Goal: Information Seeking & Learning: Learn about a topic

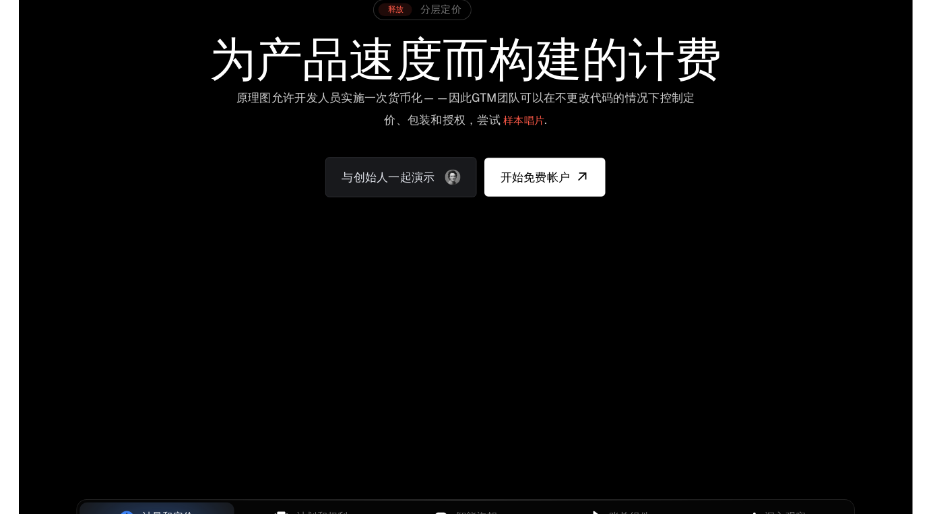
scroll to position [201, 0]
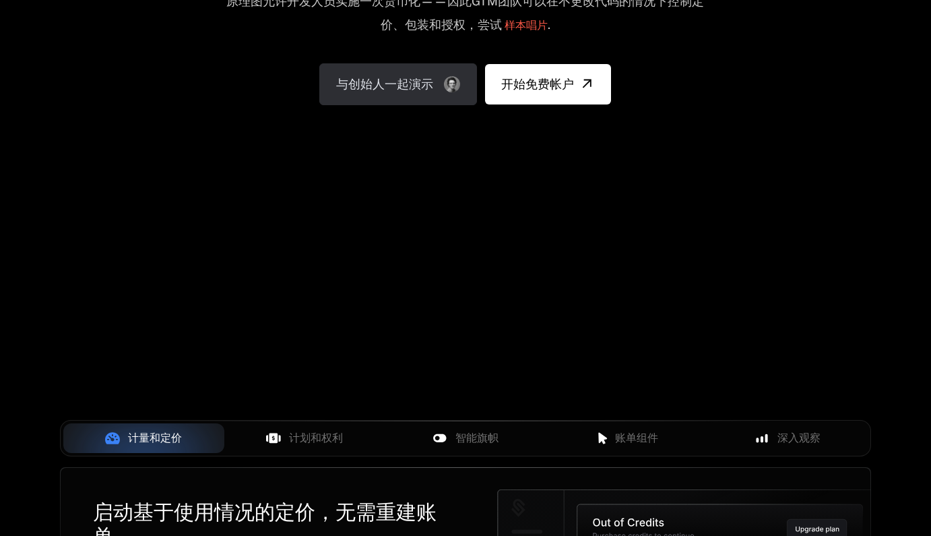
click at [437, 84] on link "与创始人一起演示" at bounding box center [398, 84] width 158 height 42
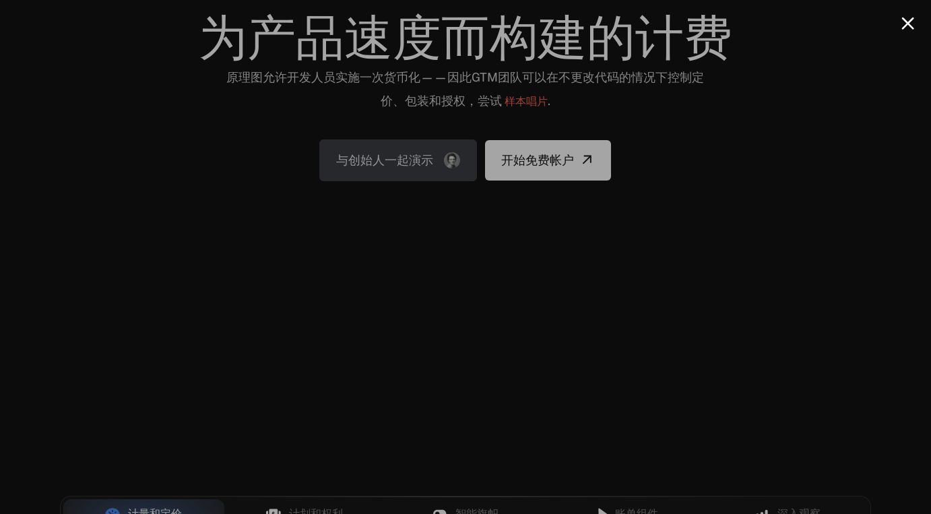
scroll to position [17, 0]
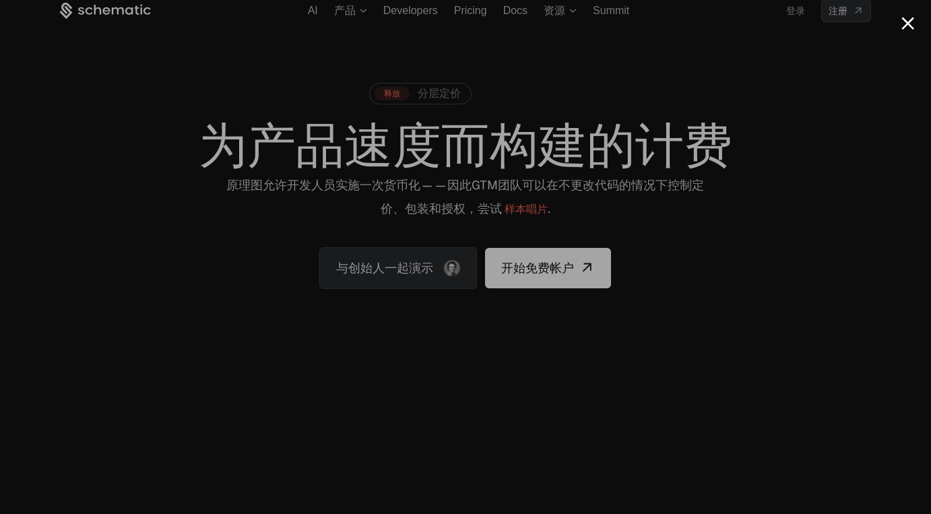
click at [904, 26] on button "Close modal" at bounding box center [908, 23] width 13 height 13
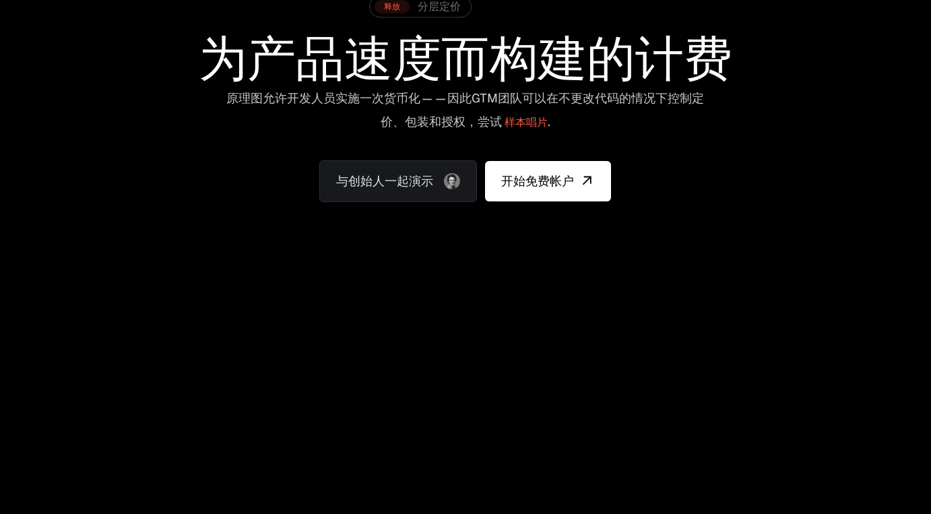
scroll to position [117, 0]
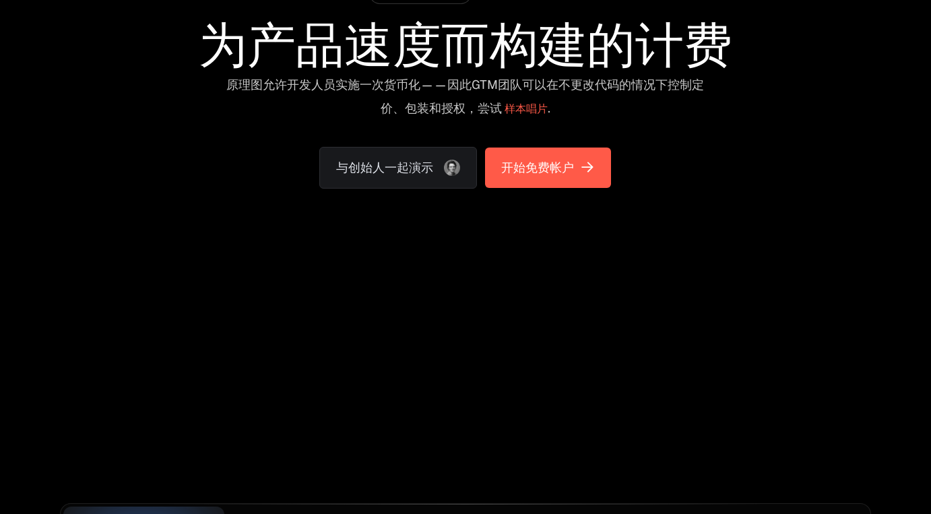
click at [591, 162] on icon "[对象对象]" at bounding box center [588, 167] width 22 height 22
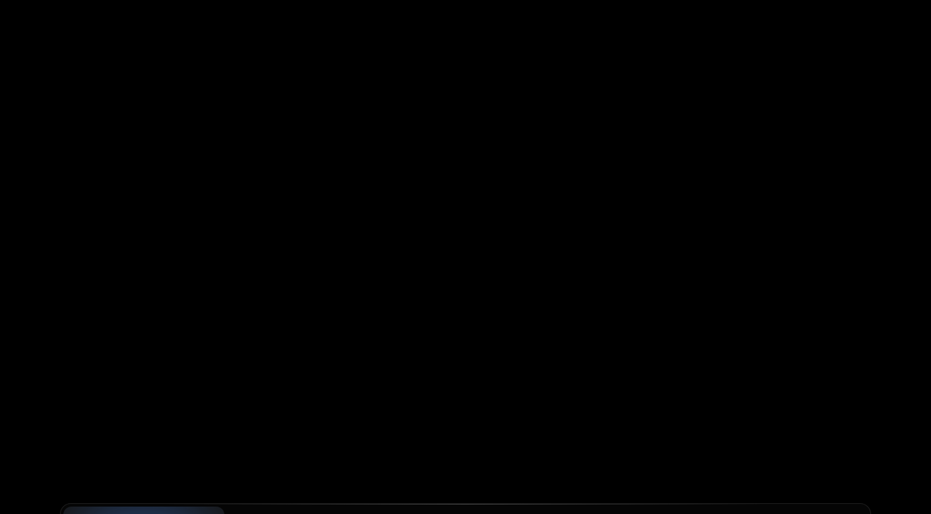
scroll to position [0, 0]
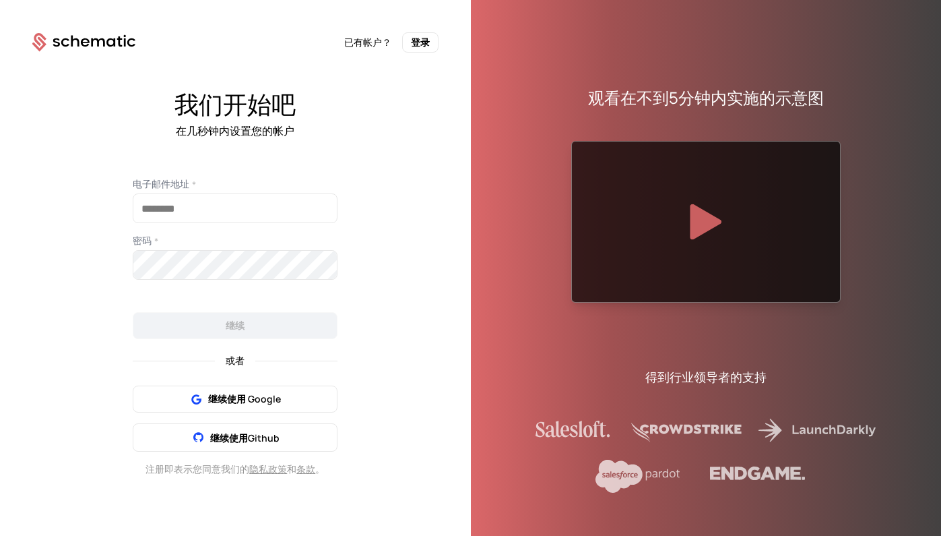
click at [707, 212] on icon at bounding box center [707, 221] width 32 height 36
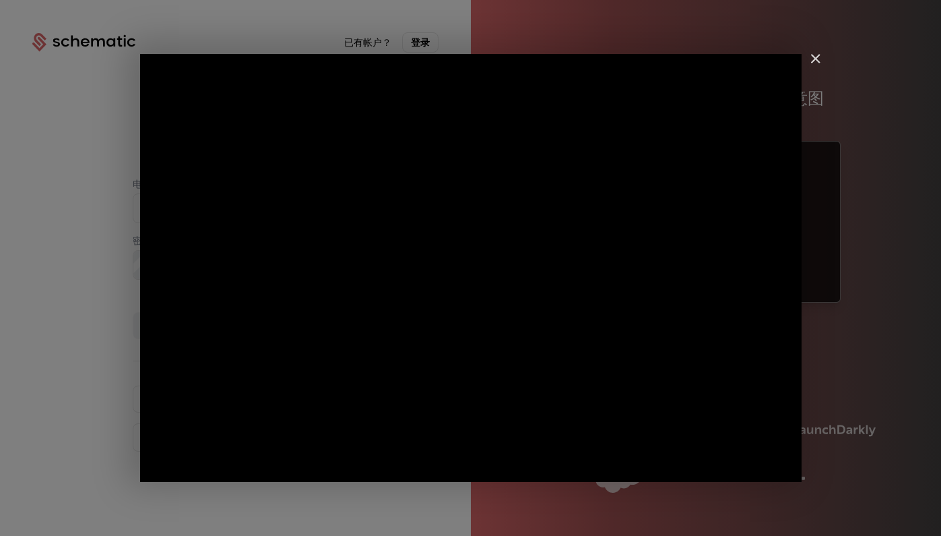
click at [815, 61] on img "关闭" at bounding box center [809, 64] width 23 height 23
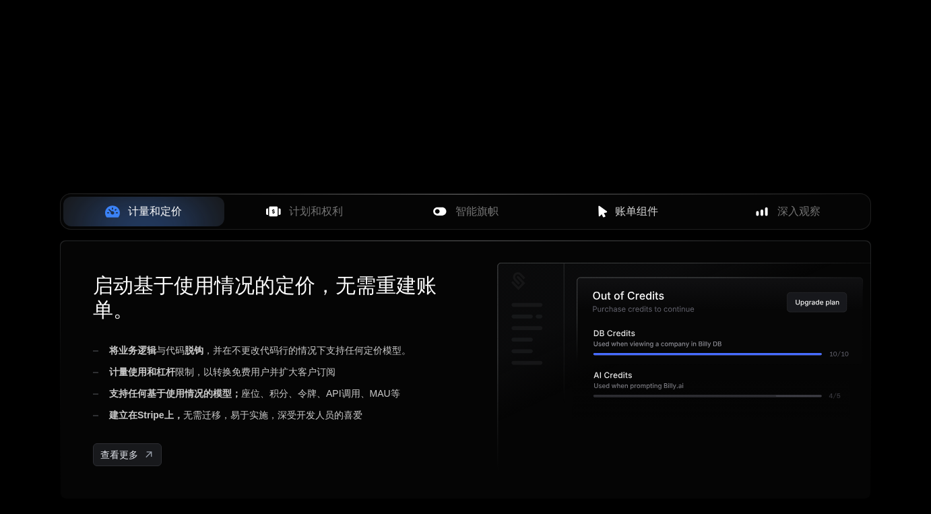
scroll to position [528, 0]
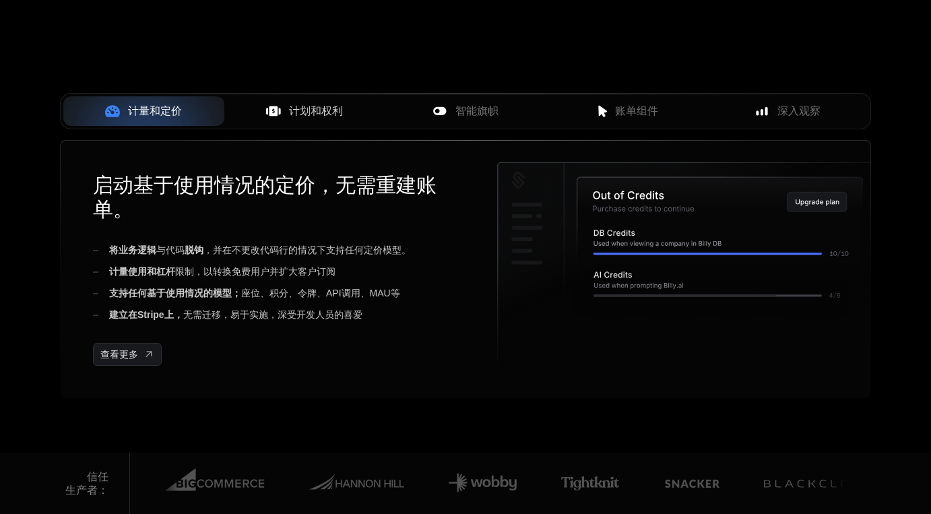
click at [296, 115] on span "计划和权利" at bounding box center [316, 111] width 54 height 16
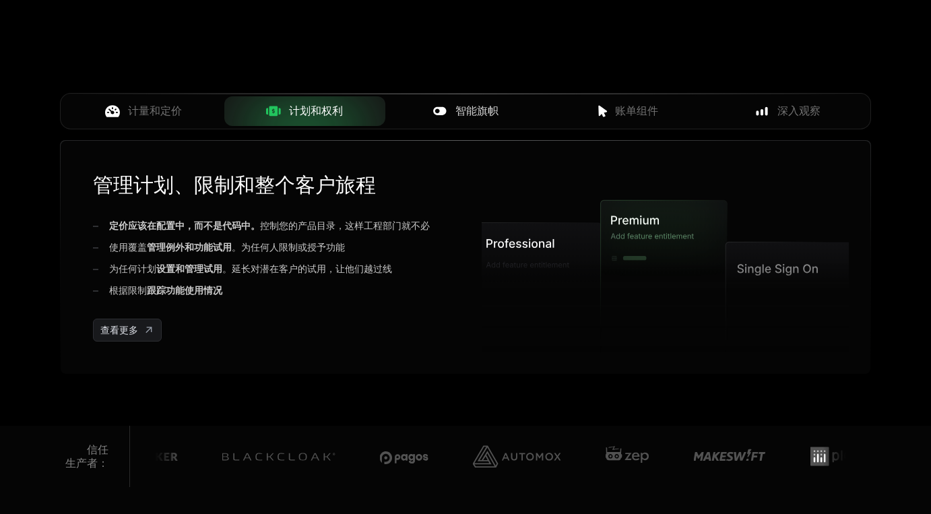
click at [482, 111] on span "智能旗帜" at bounding box center [476, 111] width 43 height 16
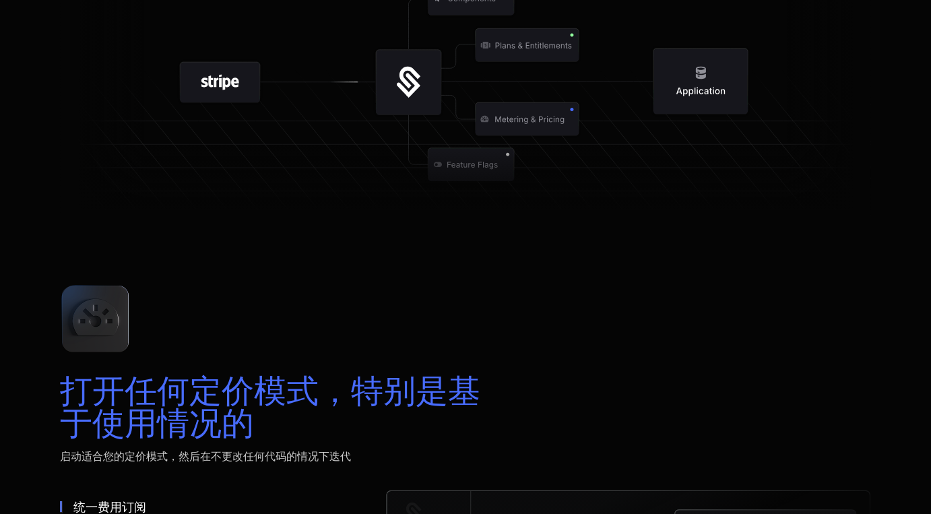
scroll to position [1790, 0]
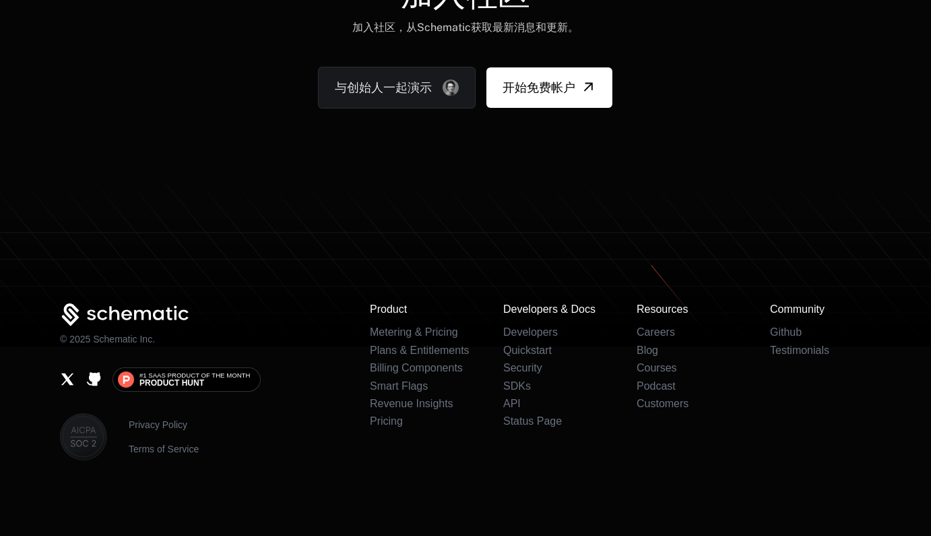
scroll to position [8284, 0]
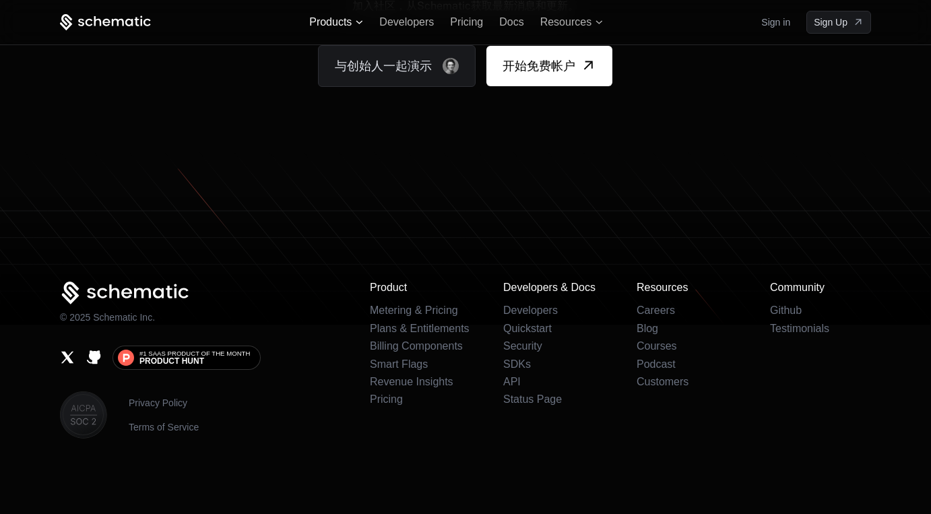
click at [359, 21] on icon at bounding box center [359, 22] width 7 height 4
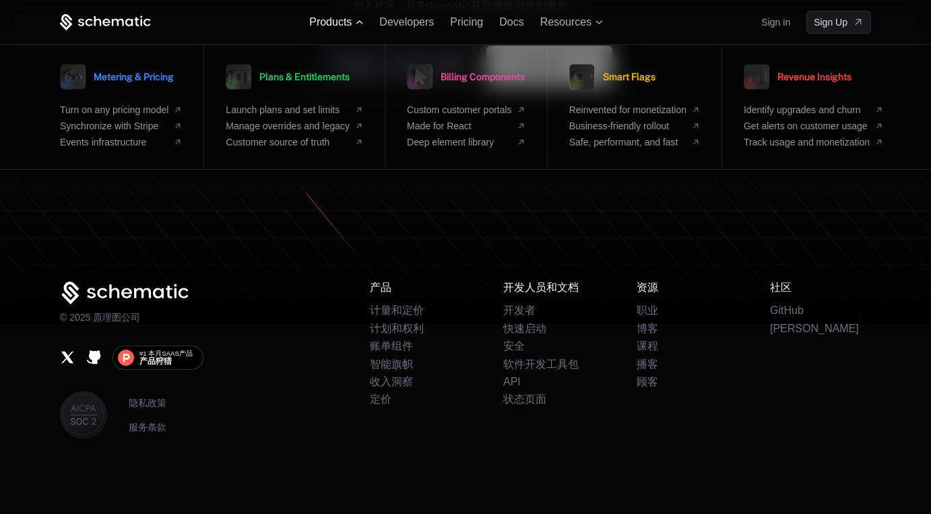
click at [348, 21] on span "Products" at bounding box center [330, 22] width 42 height 12
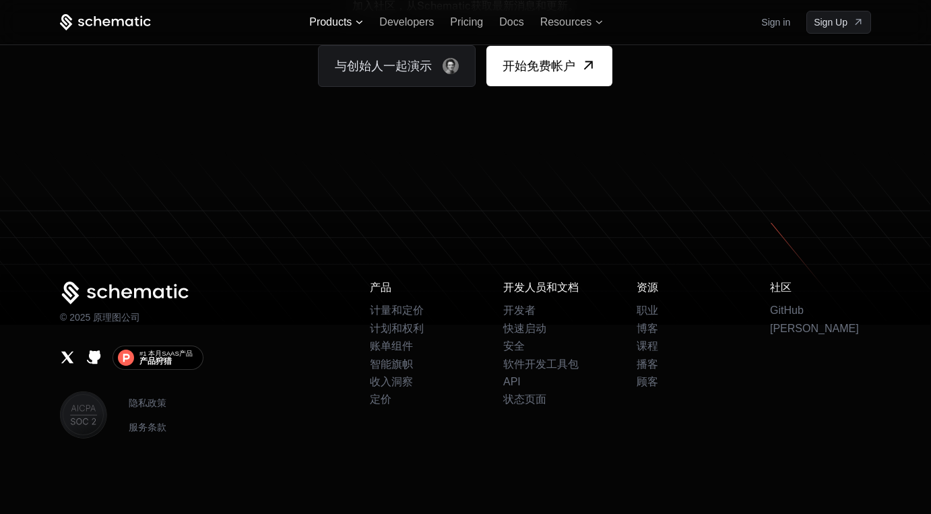
click at [359, 20] on icon at bounding box center [359, 22] width 7 height 4
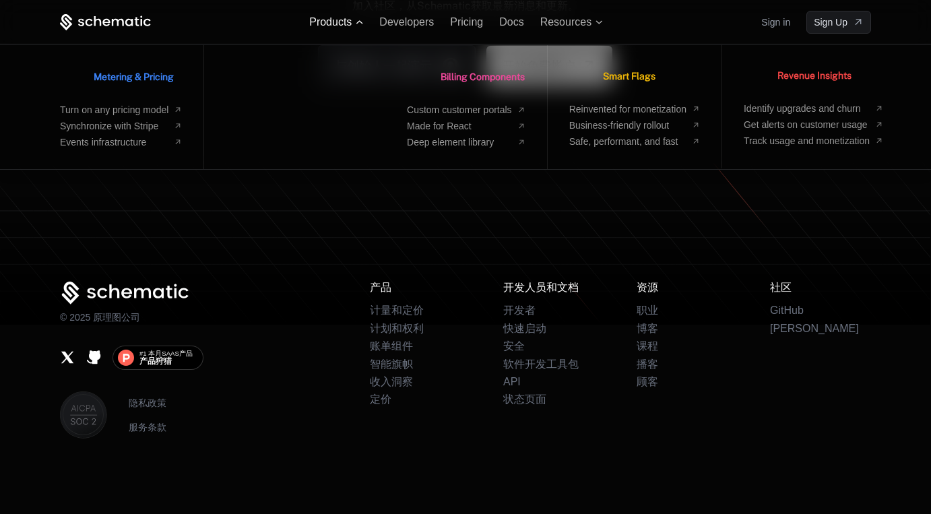
click at [323, 23] on span "Products" at bounding box center [330, 22] width 42 height 12
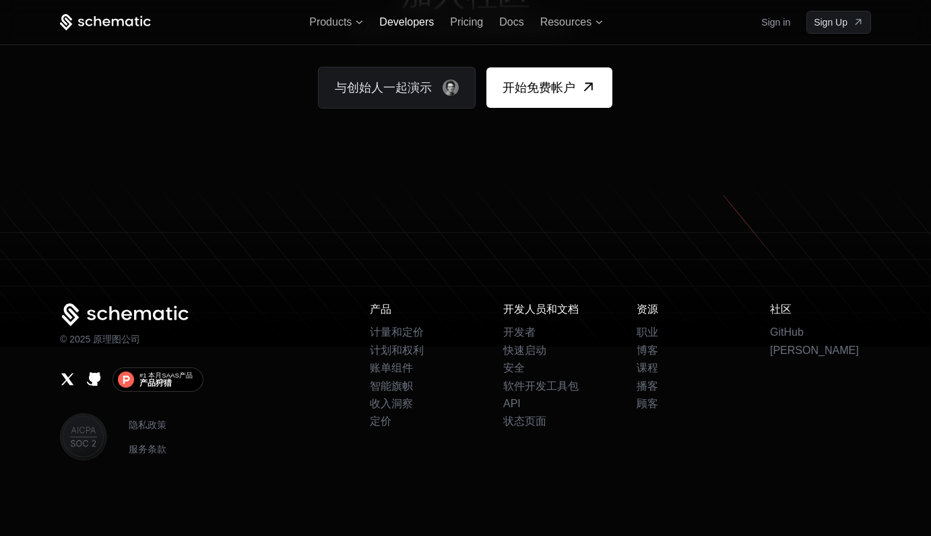
click at [405, 28] on span "Developers" at bounding box center [406, 21] width 55 height 11
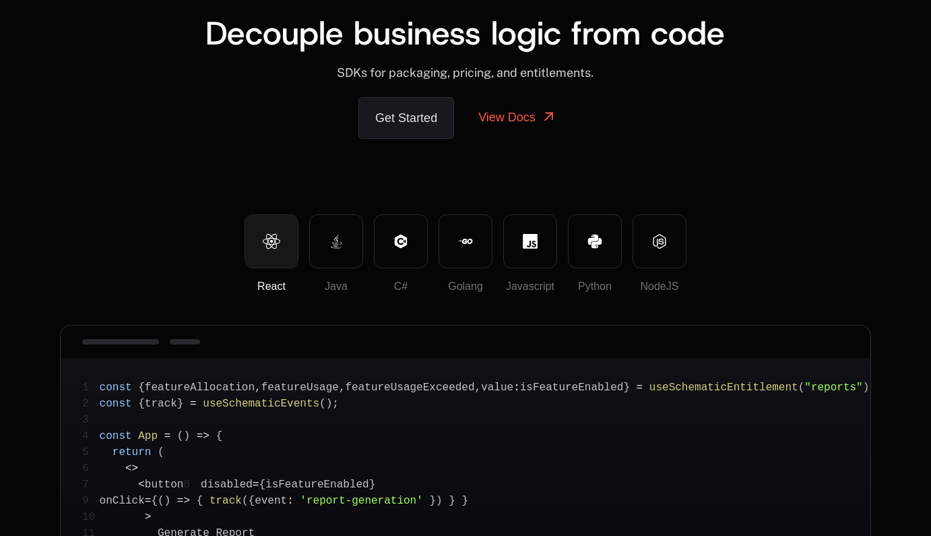
scroll to position [100, 0]
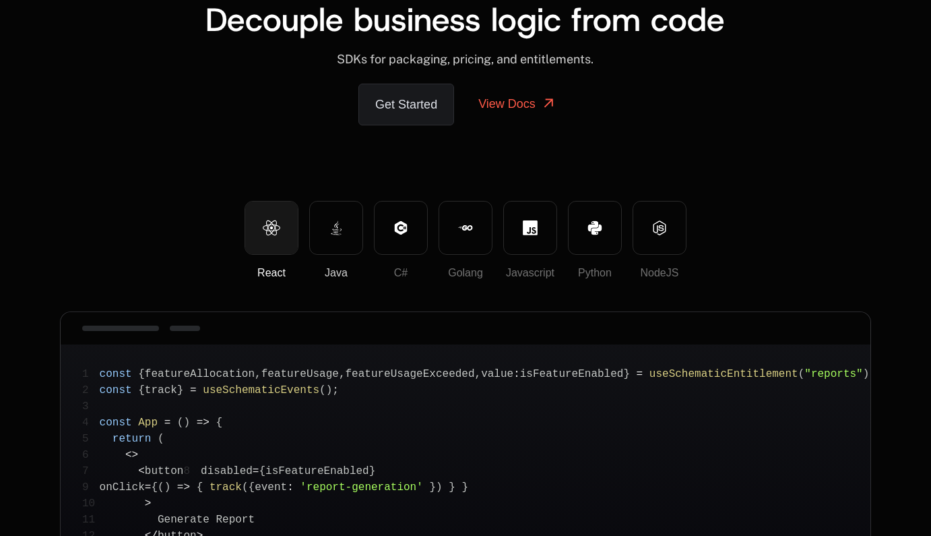
click at [337, 234] on button "Java" at bounding box center [336, 228] width 54 height 54
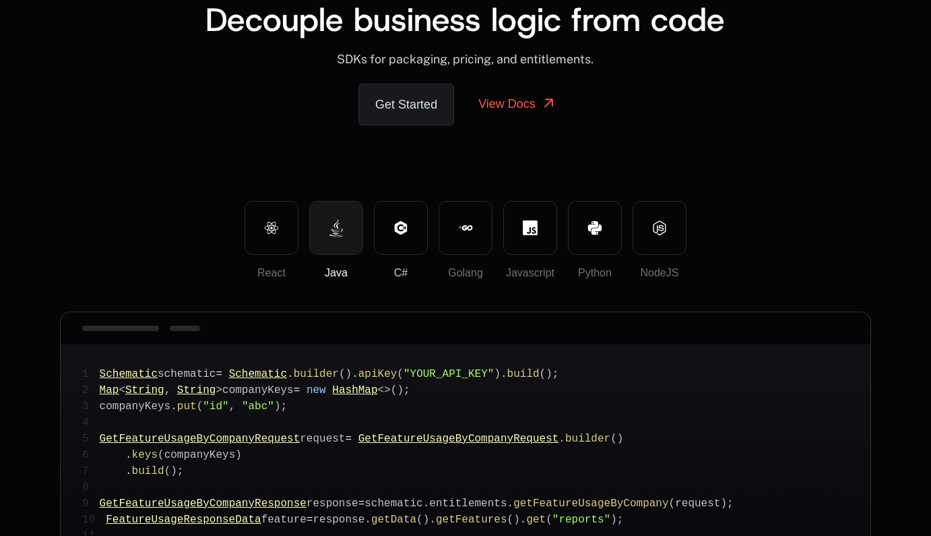
click at [381, 216] on button "C#" at bounding box center [401, 228] width 54 height 54
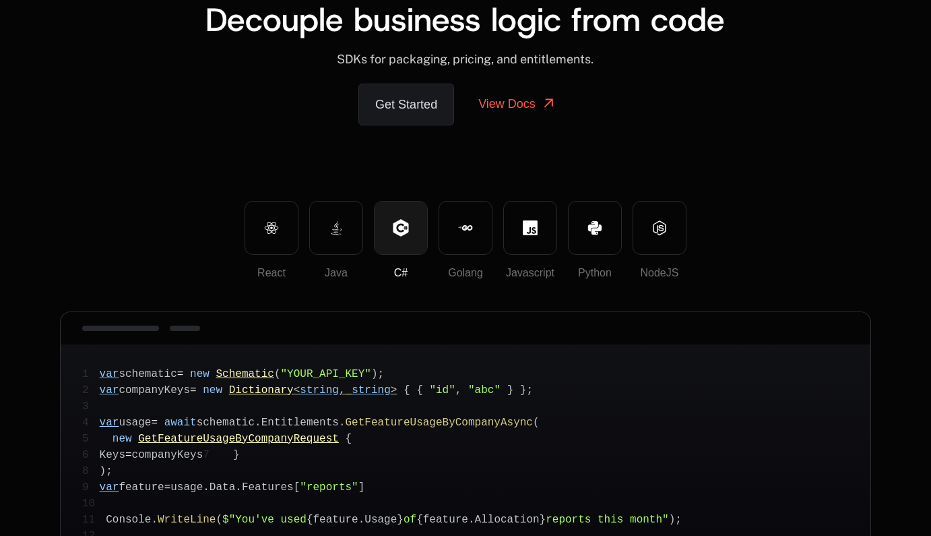
click at [426, 215] on div at bounding box center [401, 227] width 53 height 53
click at [445, 214] on button "Golang" at bounding box center [466, 228] width 54 height 54
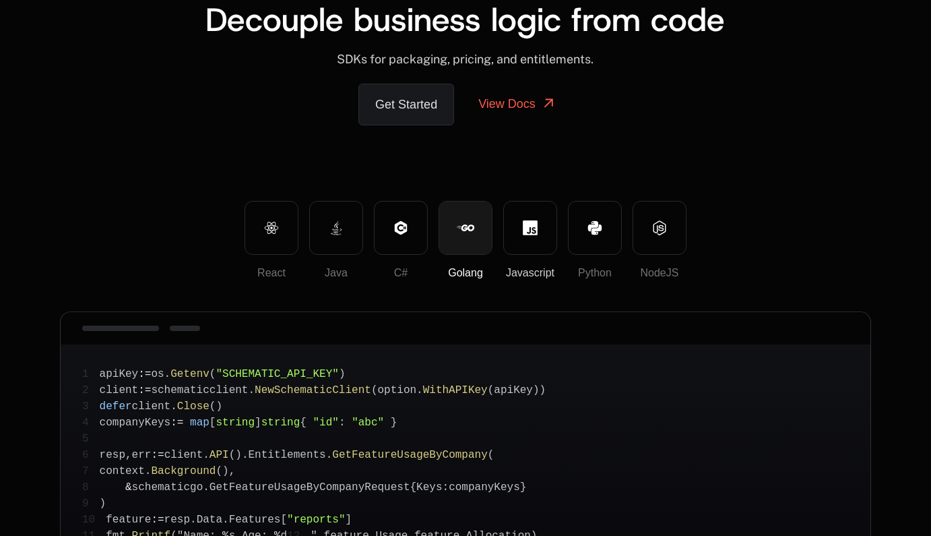
click at [523, 215] on button "Javascript" at bounding box center [530, 228] width 54 height 54
click at [605, 215] on button "Python" at bounding box center [595, 228] width 54 height 54
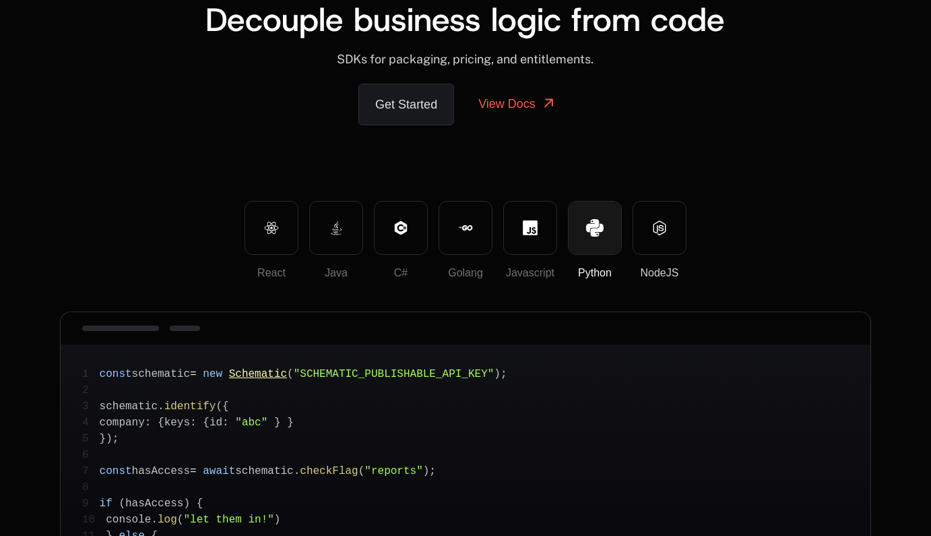
click at [659, 218] on button "NodeJS" at bounding box center [660, 228] width 54 height 54
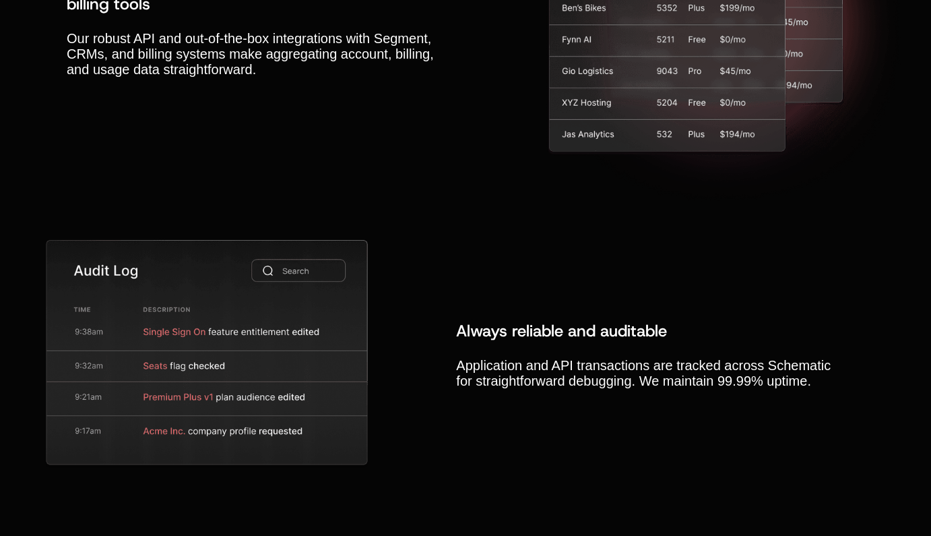
scroll to position [5057, 0]
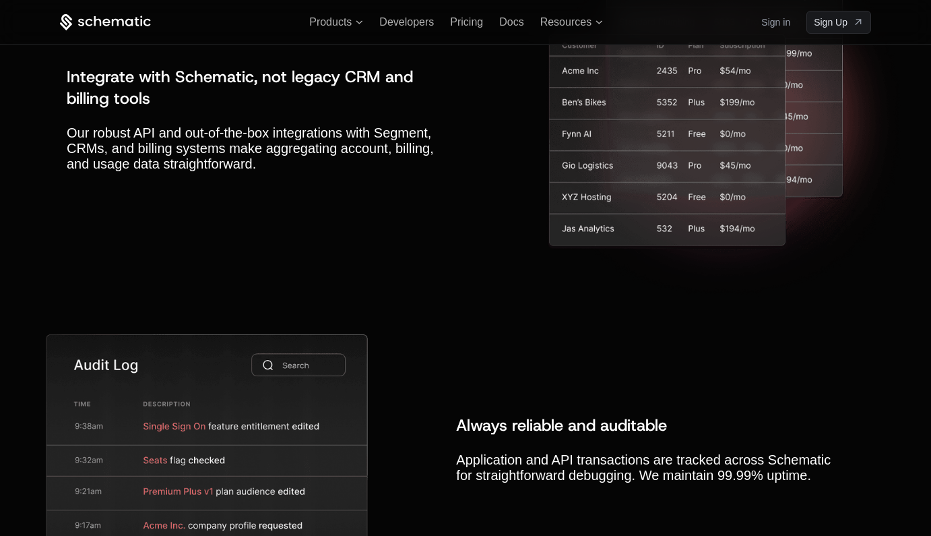
click at [883, 112] on img at bounding box center [724, 118] width 367 height 367
click at [588, 191] on img at bounding box center [724, 118] width 367 height 367
drag, startPoint x: 573, startPoint y: 200, endPoint x: 525, endPoint y: 200, distance: 48.5
click at [456, 174] on div "Integrate with Schematic, not legacy CRM and billing tools Our robust API and o…" at bounding box center [466, 118] width 798 height 367
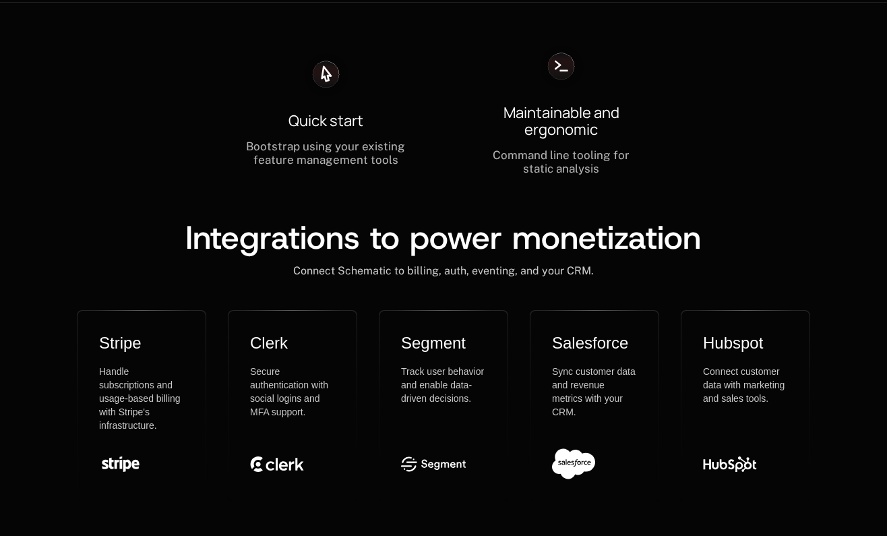
scroll to position [4093, 0]
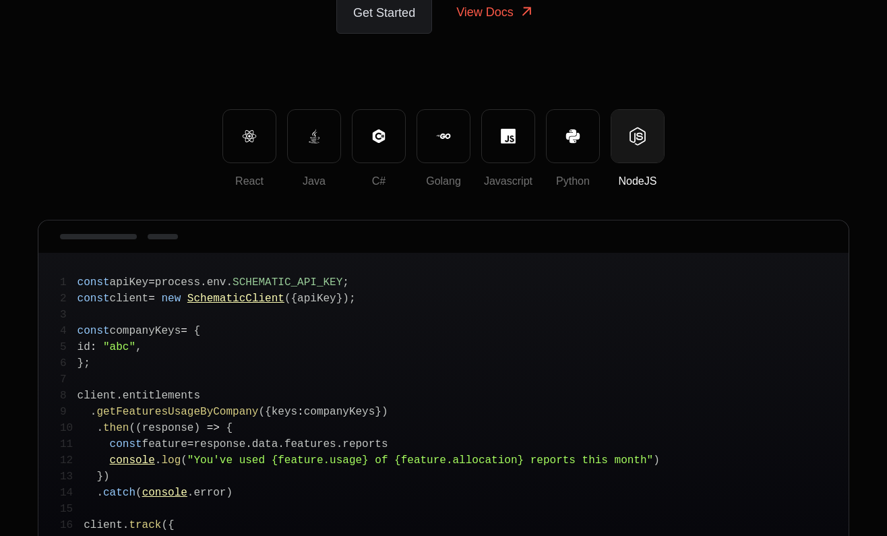
scroll to position [200, 0]
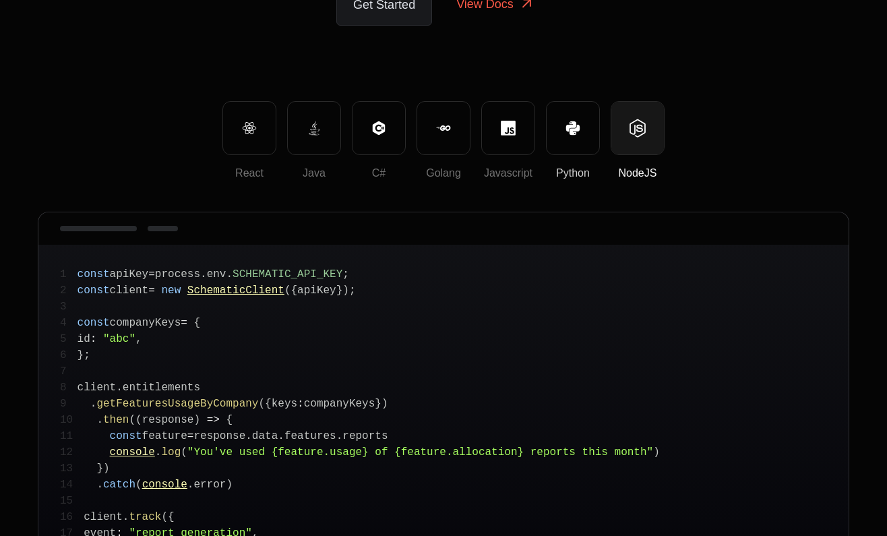
click at [573, 135] on button "Python" at bounding box center [573, 128] width 54 height 54
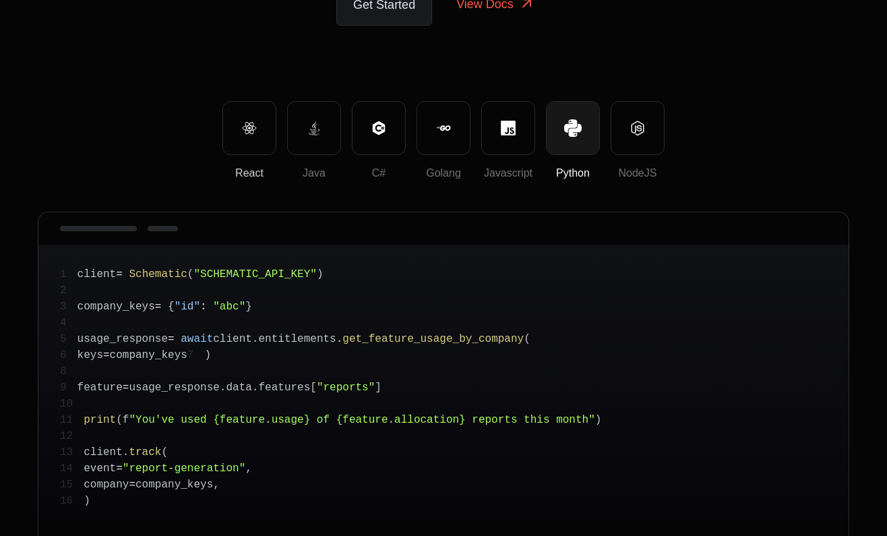
click at [247, 130] on icon at bounding box center [249, 128] width 15 height 15
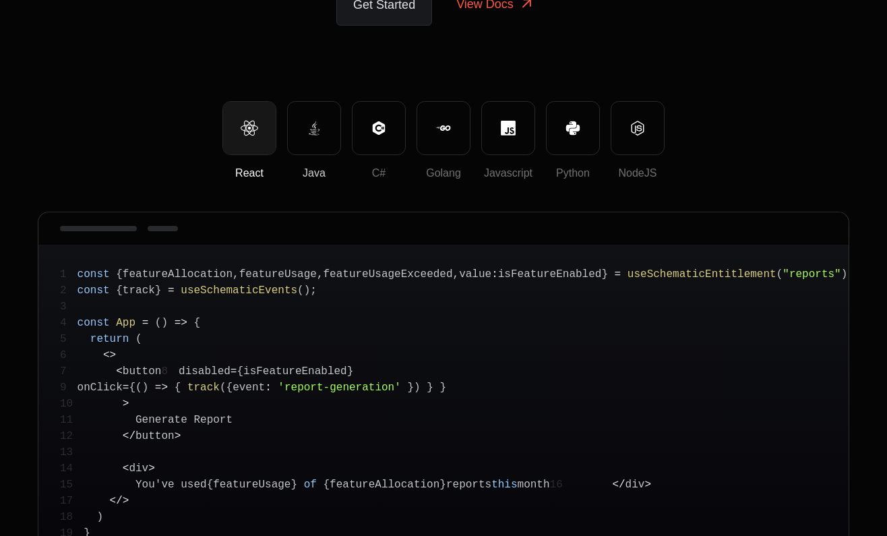
click at [305, 133] on button "Java" at bounding box center [314, 128] width 54 height 54
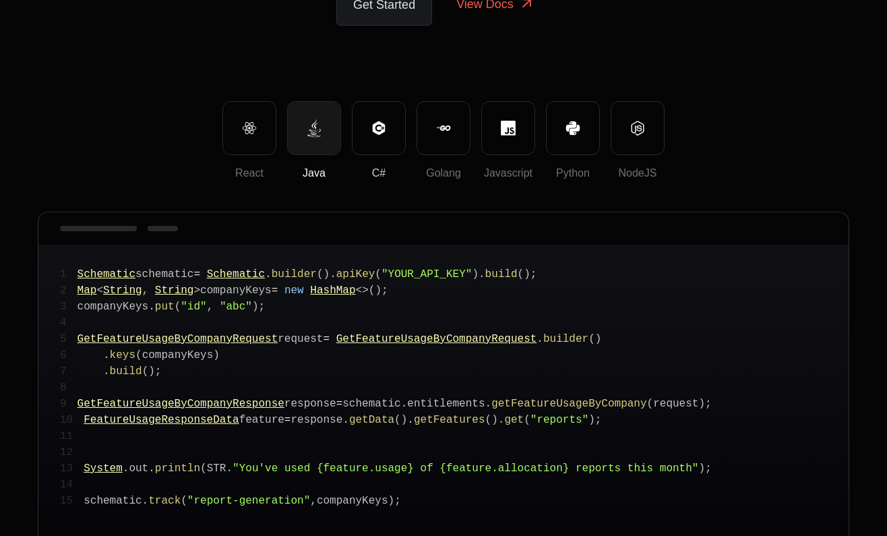
click at [404, 137] on button "C#" at bounding box center [379, 128] width 54 height 54
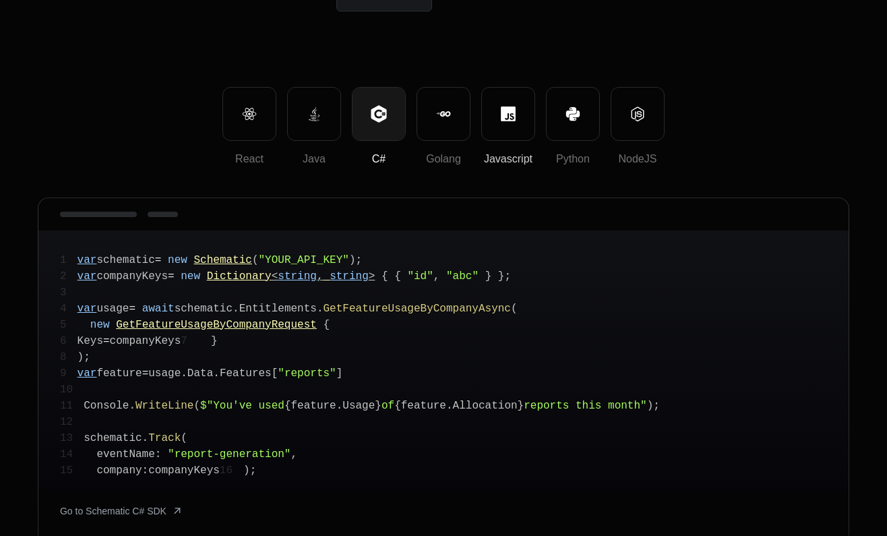
scroll to position [197, 0]
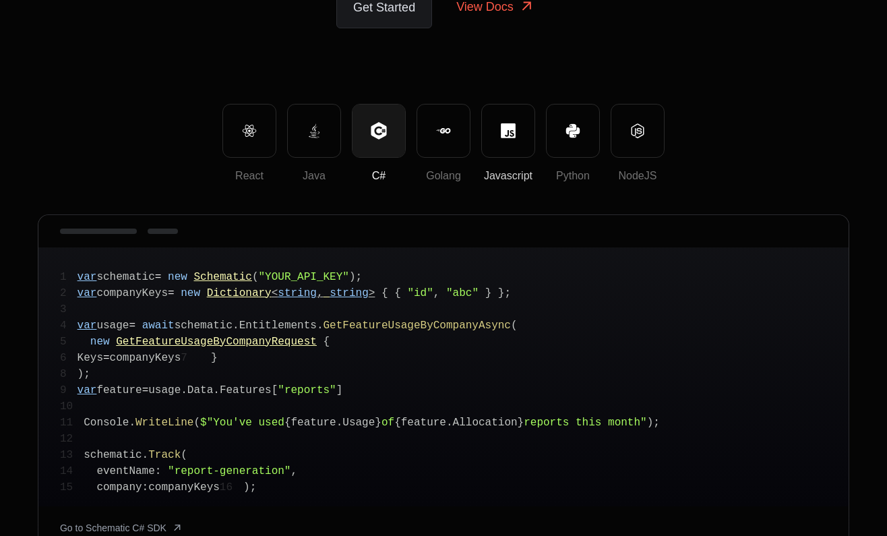
click at [511, 142] on button "Javascript" at bounding box center [508, 131] width 54 height 54
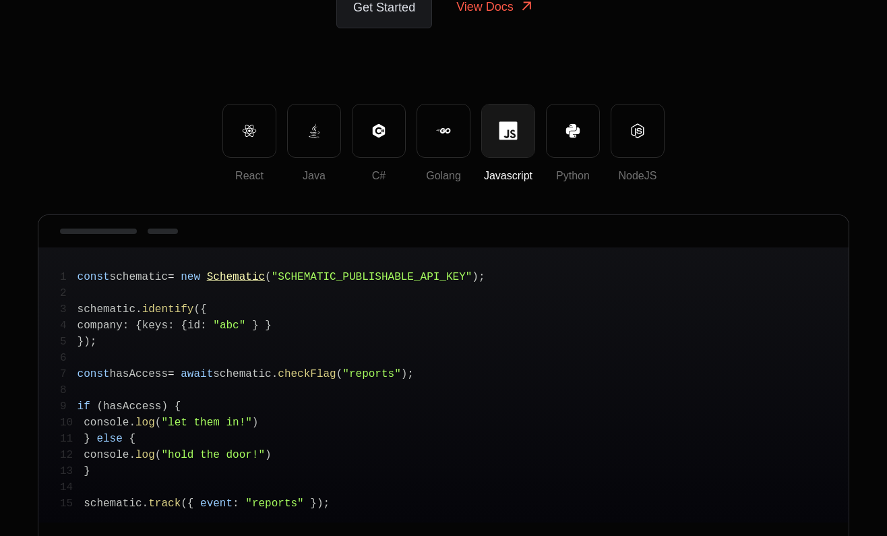
click at [602, 143] on div "React Java C# Golang Javascript Python NodeJS" at bounding box center [443, 143] width 811 height 78
click at [648, 137] on button "NodeJS" at bounding box center [637, 131] width 54 height 54
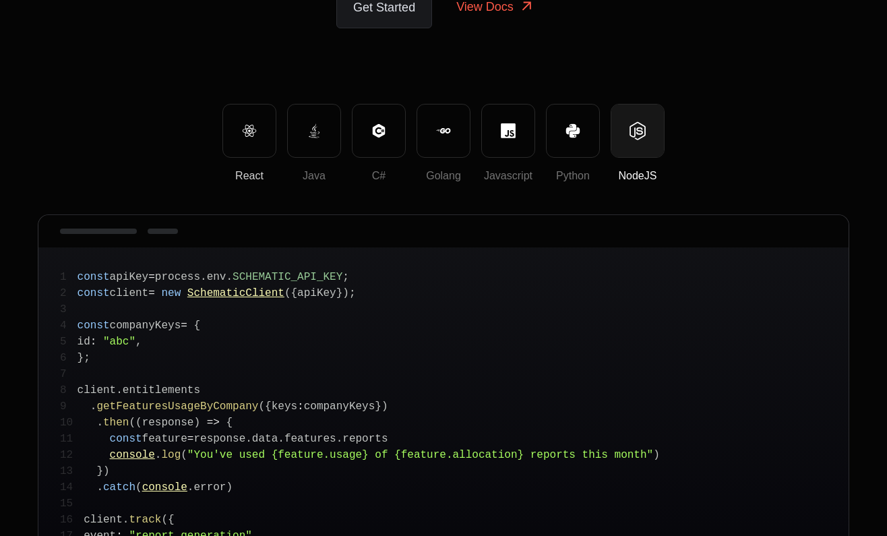
click at [245, 131] on icon at bounding box center [249, 130] width 15 height 15
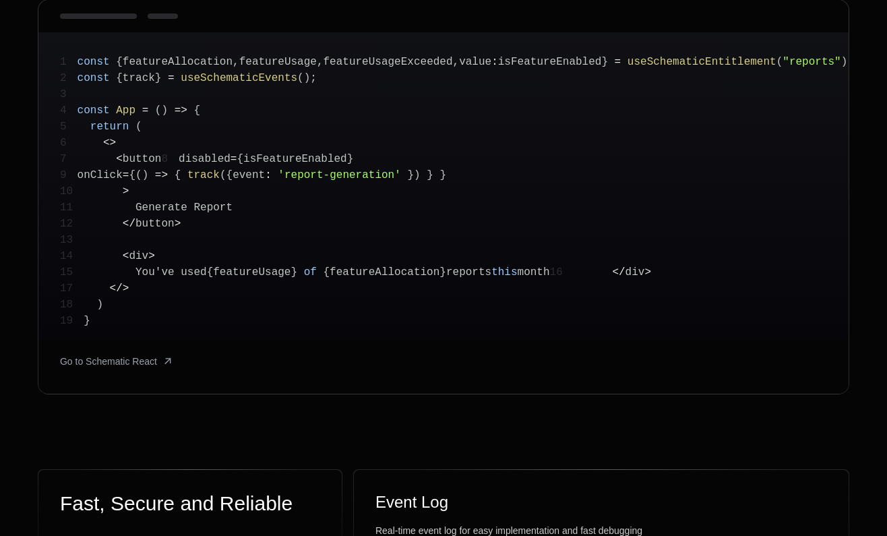
scroll to position [414, 0]
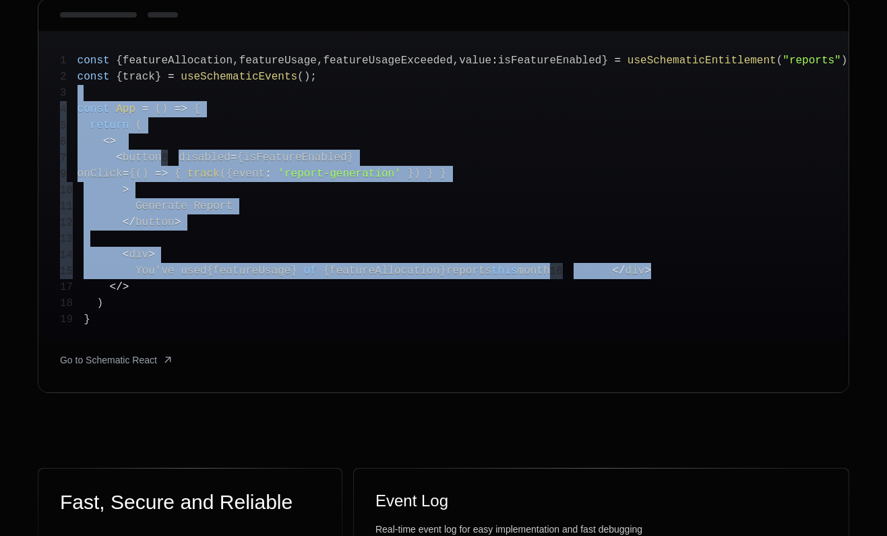
drag, startPoint x: 166, startPoint y: 303, endPoint x: 113, endPoint y: 89, distance: 220.3
click at [113, 89] on pre "1 const { featureAllocation , featureUsage , featureUsageExceeded , value : isF…" at bounding box center [443, 184] width 810 height 307
click at [150, 253] on pre "1 const { featureAllocation , featureUsage , featureUsageExceeded , value : isF…" at bounding box center [443, 184] width 810 height 307
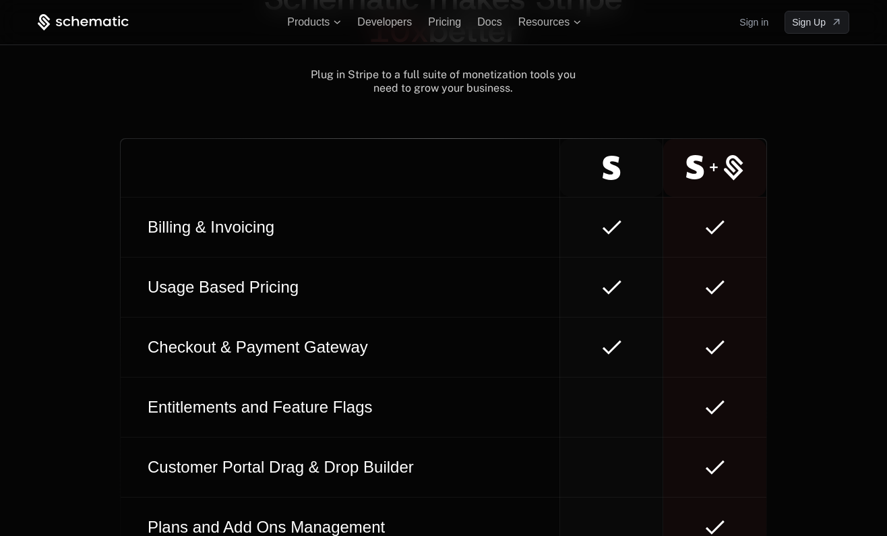
scroll to position [5788, 0]
